Goal: Task Accomplishment & Management: Complete application form

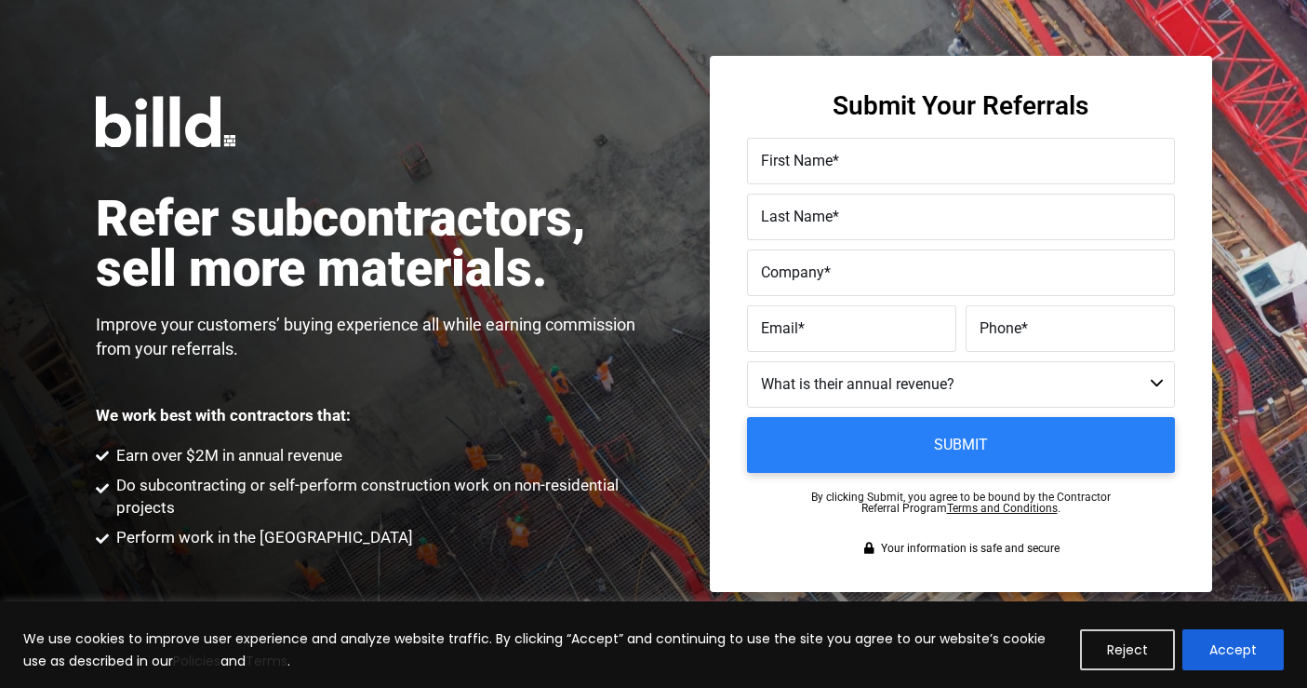
click at [824, 157] on span "First Name" at bounding box center [797, 161] width 72 height 18
click at [824, 157] on input "First Name *" at bounding box center [961, 161] width 428 height 47
type input "[PERSON_NAME]"
type input "[PERSON_NAME] Design Group"
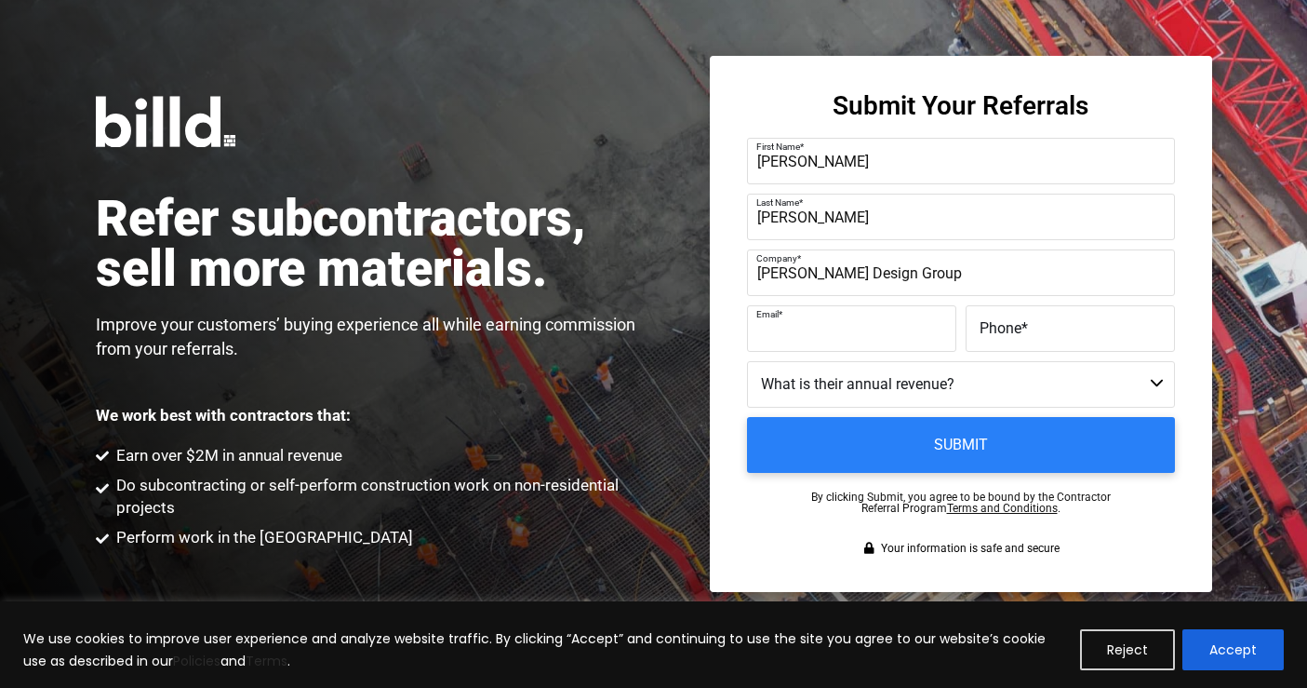
paste input "[PERSON_NAME][EMAIL_ADDRESS][DOMAIN_NAME]"
type input "adrienne@finchdg.com"
click at [1041, 339] on label "Phone *" at bounding box center [1070, 328] width 181 height 27
click at [1041, 339] on input "Phone *" at bounding box center [1070, 328] width 209 height 47
type input "(512) 934-3891"
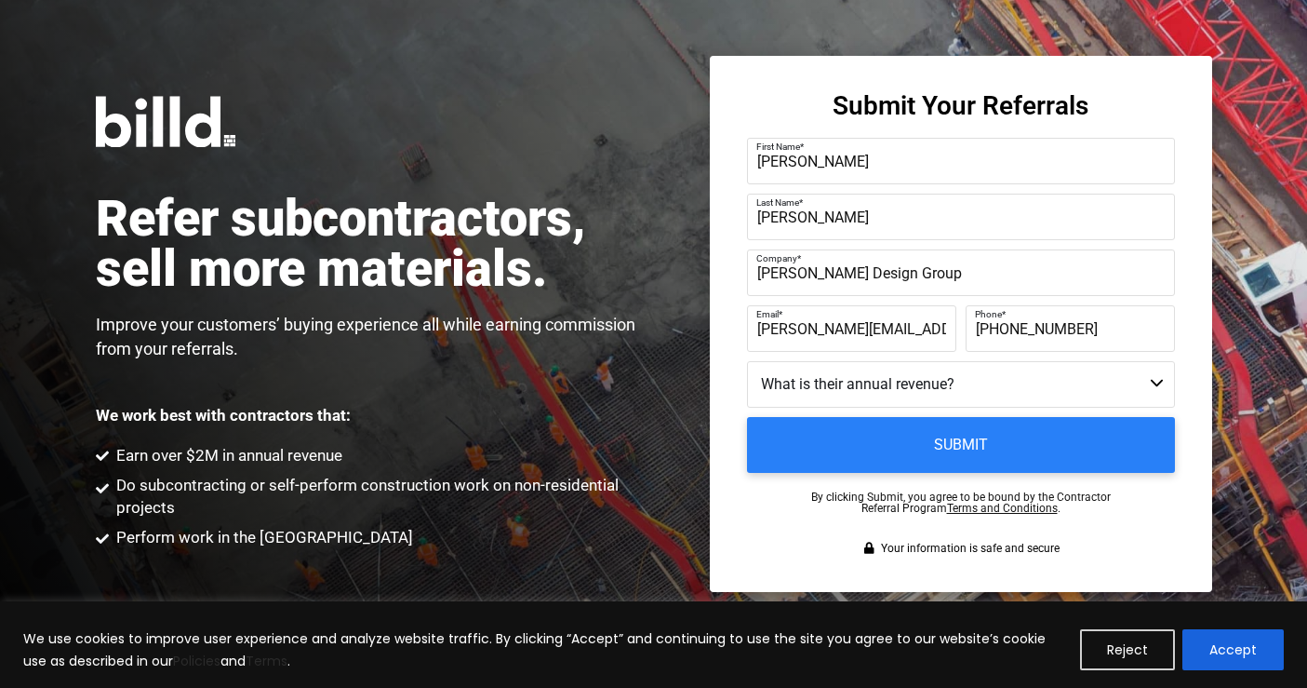
click at [950, 379] on select "Less than $1M $1M - $2M $2M - $4M $4M - $8M $8M - $25M $25M - $40M $40M +" at bounding box center [961, 384] width 428 height 47
select select "$2M - $4M"
click at [747, 361] on select "Less than $1M $1M - $2M $2M - $4M $4M - $8M $8M - $25M $25M - $40M $40M +" at bounding box center [961, 384] width 428 height 47
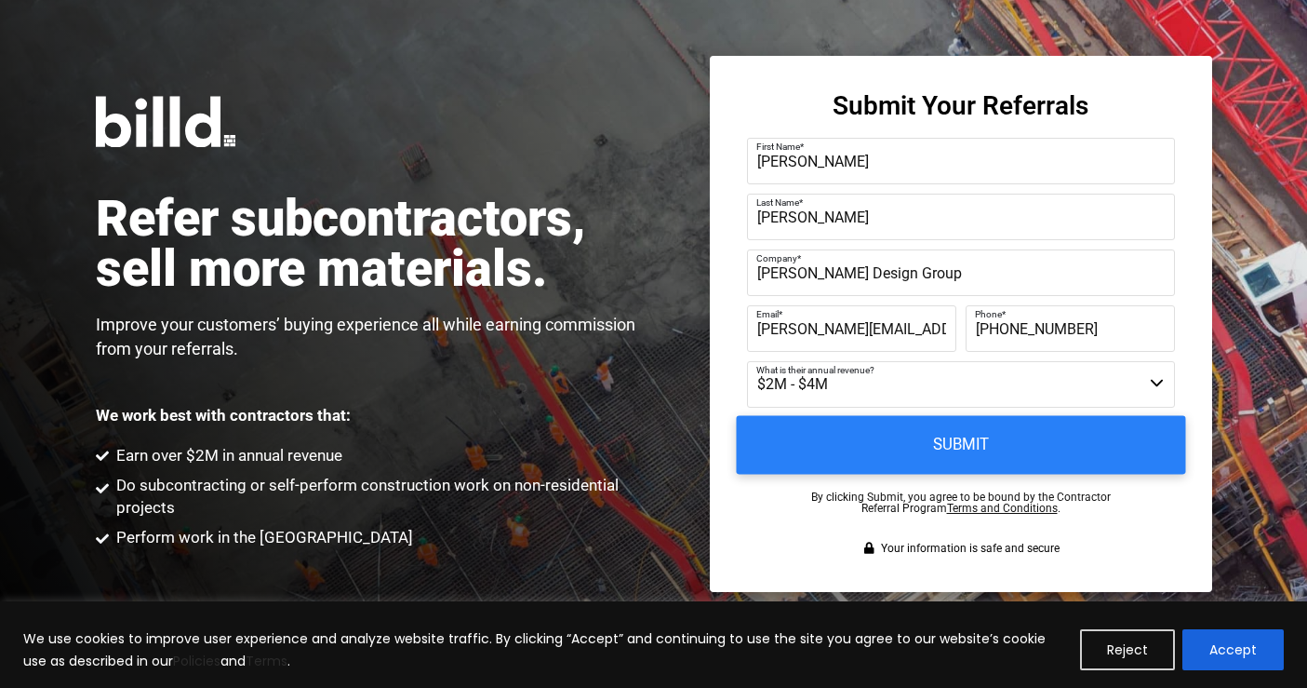
click at [943, 442] on input "Submit" at bounding box center [960, 445] width 449 height 59
